Goal: Navigation & Orientation: Find specific page/section

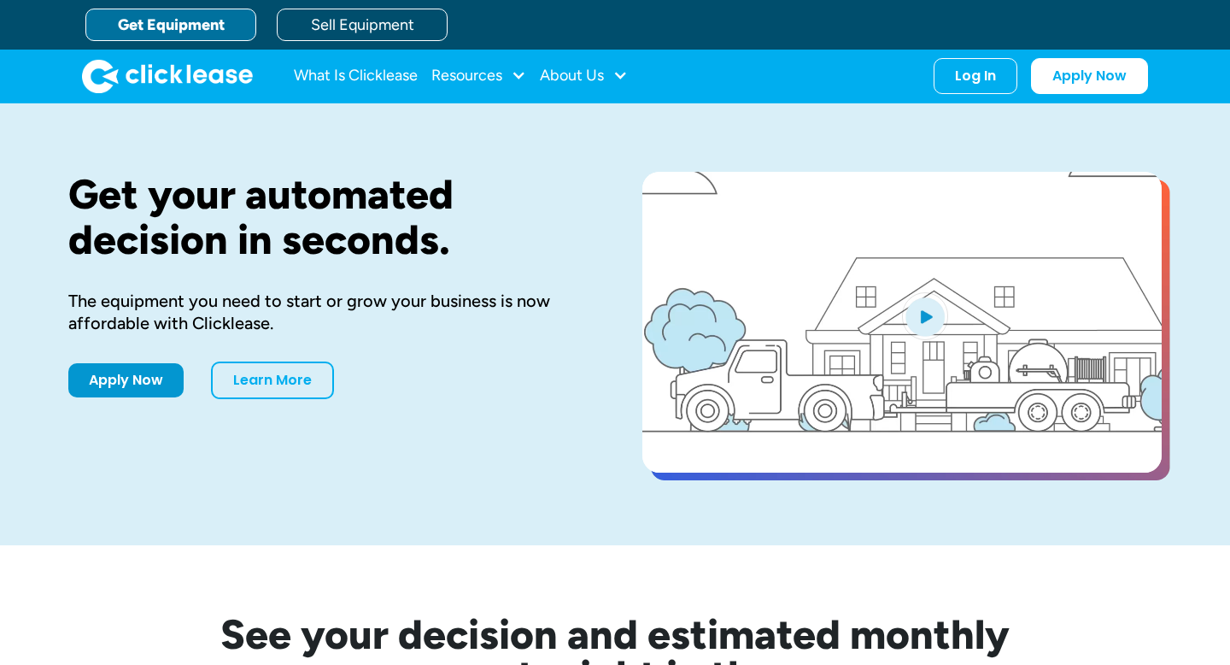
click at [993, 75] on div "Log In" at bounding box center [975, 75] width 41 height 17
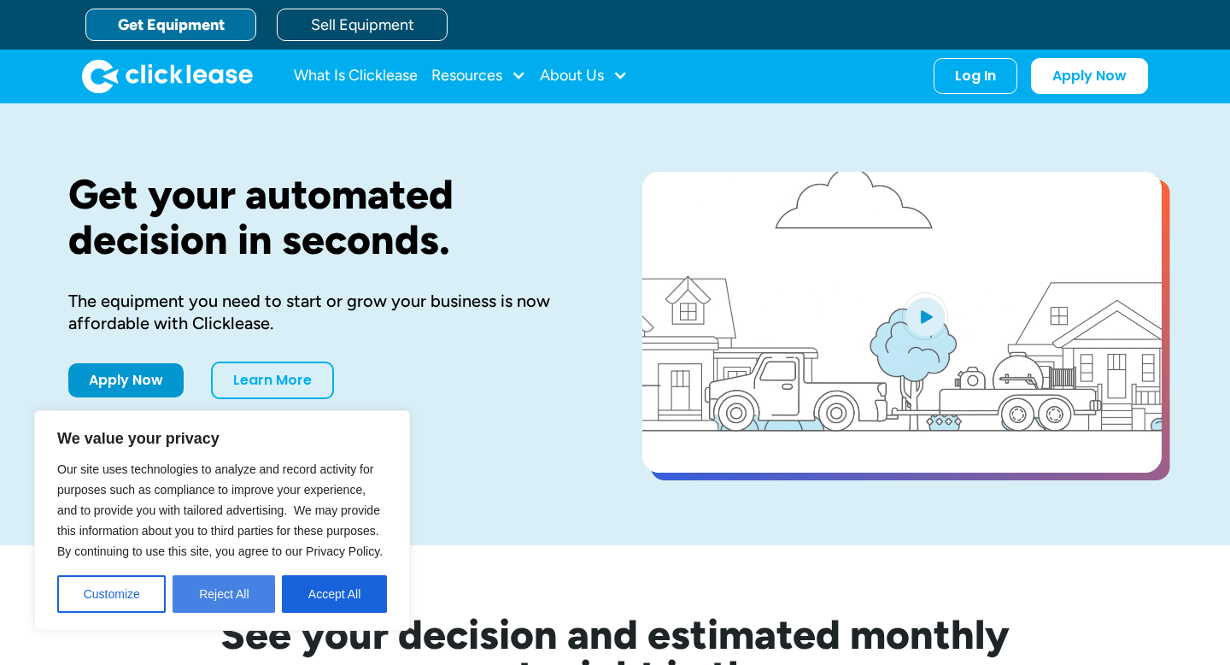
click at [249, 581] on button "Reject All" at bounding box center [224, 594] width 103 height 38
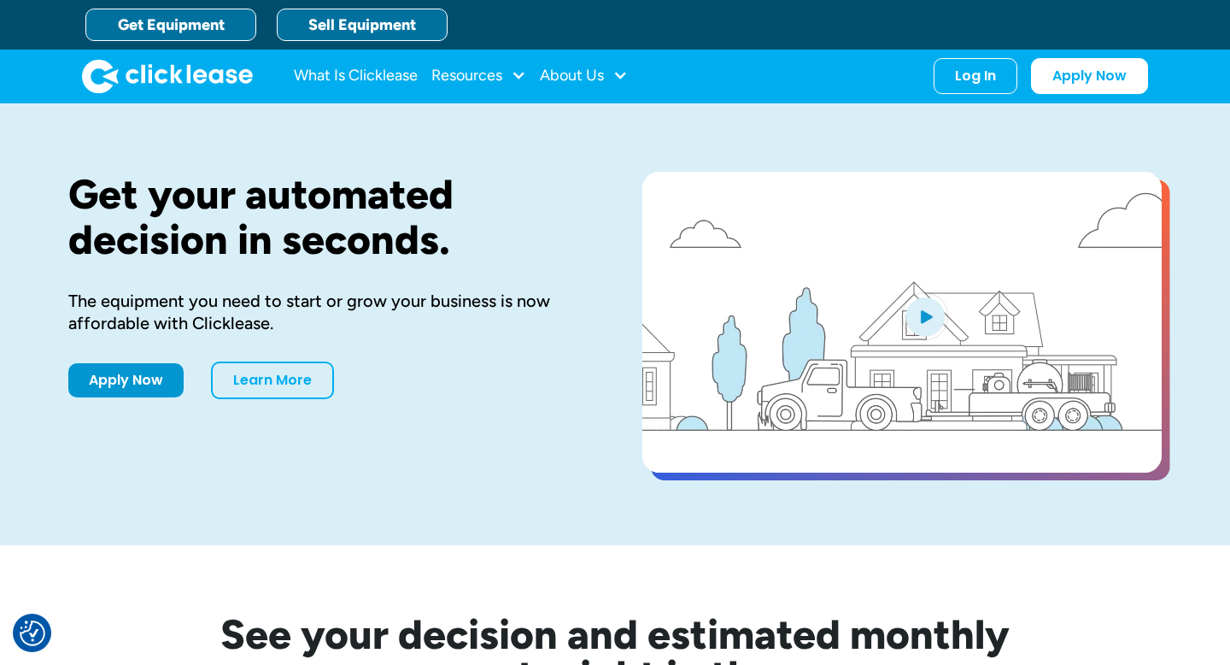
click at [354, 32] on link "Sell Equipment" at bounding box center [362, 25] width 171 height 32
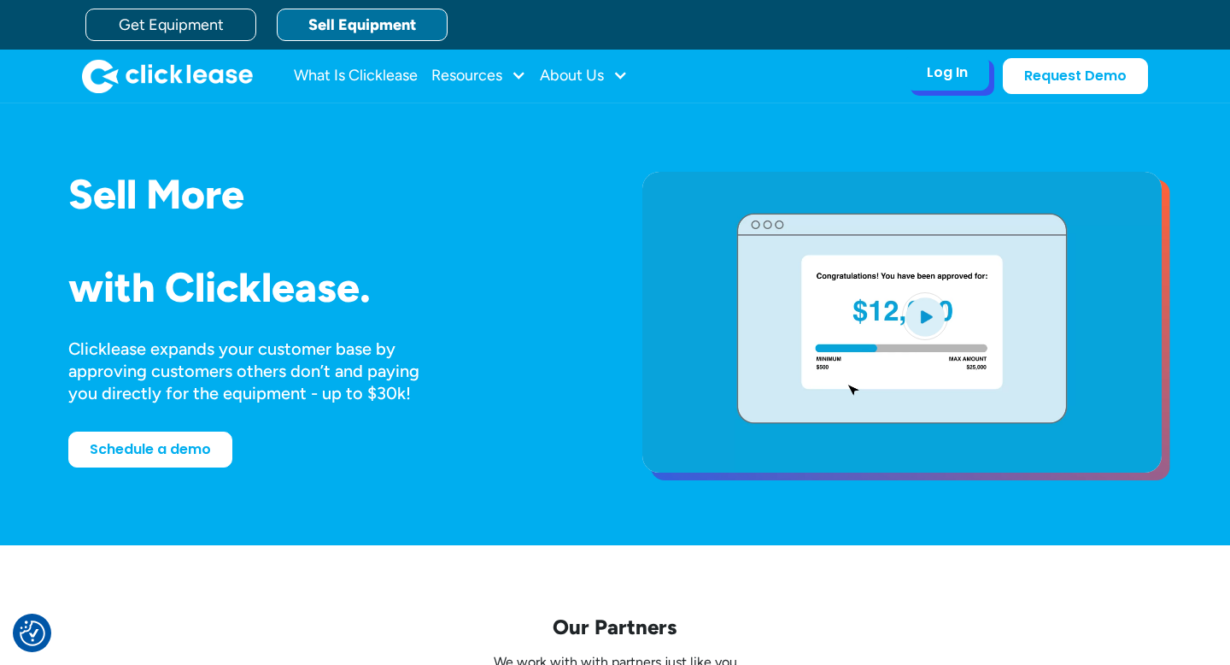
click at [948, 67] on div "Log In" at bounding box center [947, 72] width 41 height 17
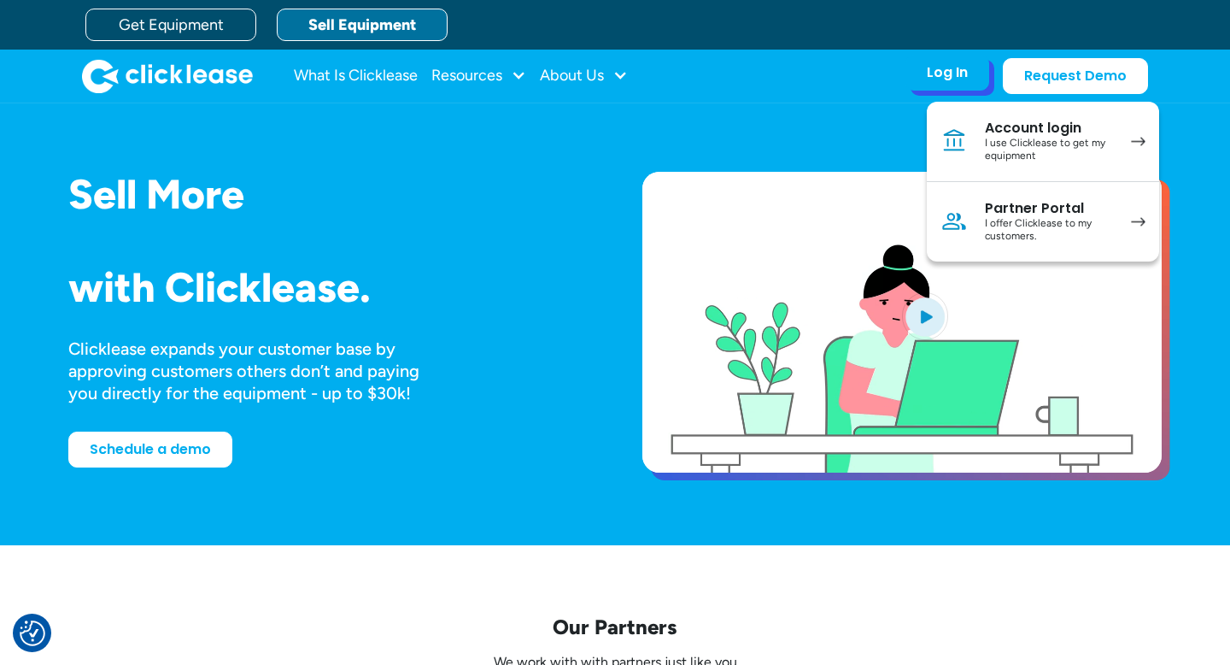
click at [1004, 219] on div "I offer Clicklease to my customers." at bounding box center [1049, 230] width 129 height 26
